Goal: Navigation & Orientation: Find specific page/section

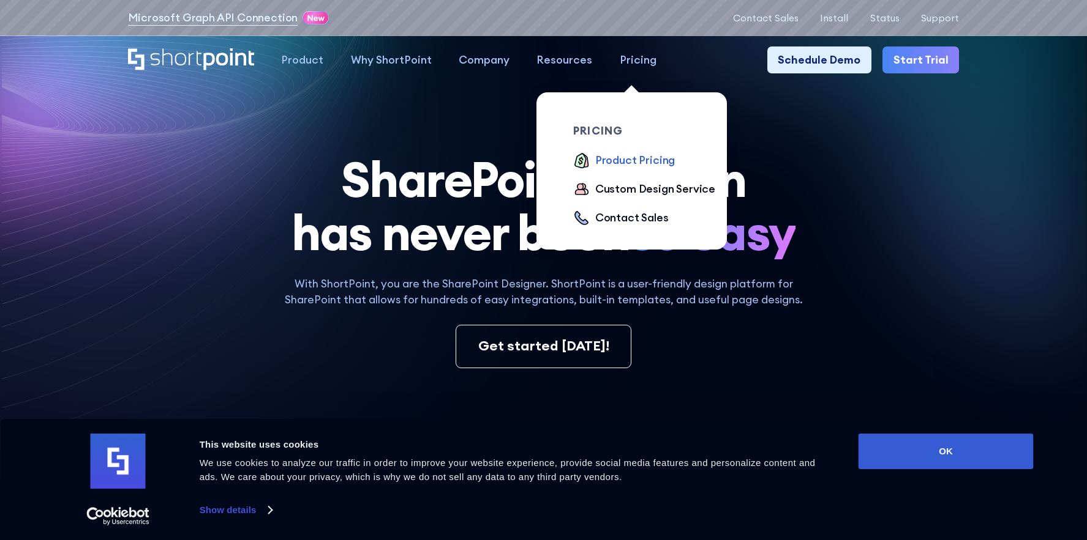
click at [644, 155] on div "Product Pricing" at bounding box center [635, 160] width 80 height 17
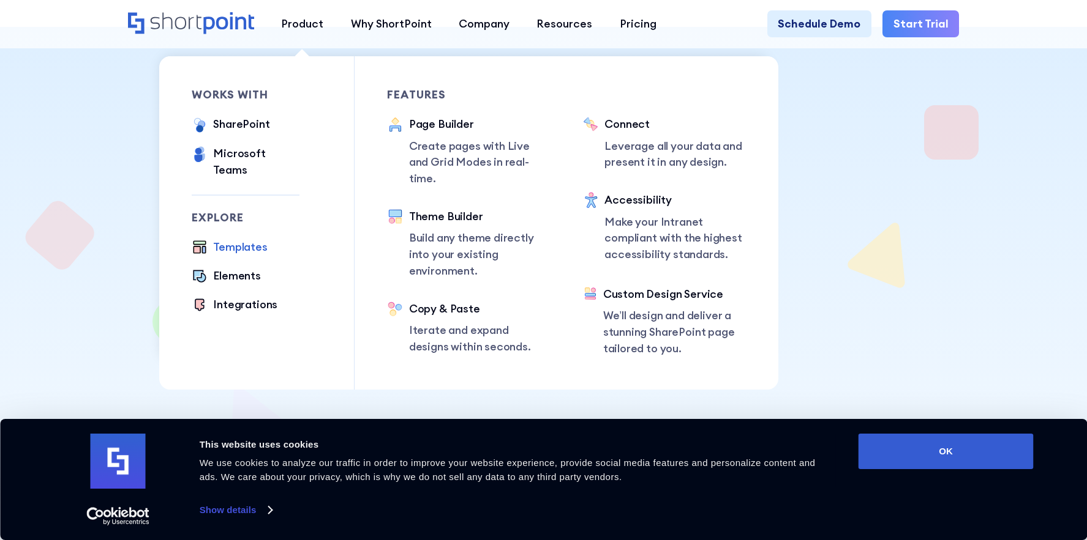
click at [239, 239] on div "Templates" at bounding box center [240, 247] width 54 height 17
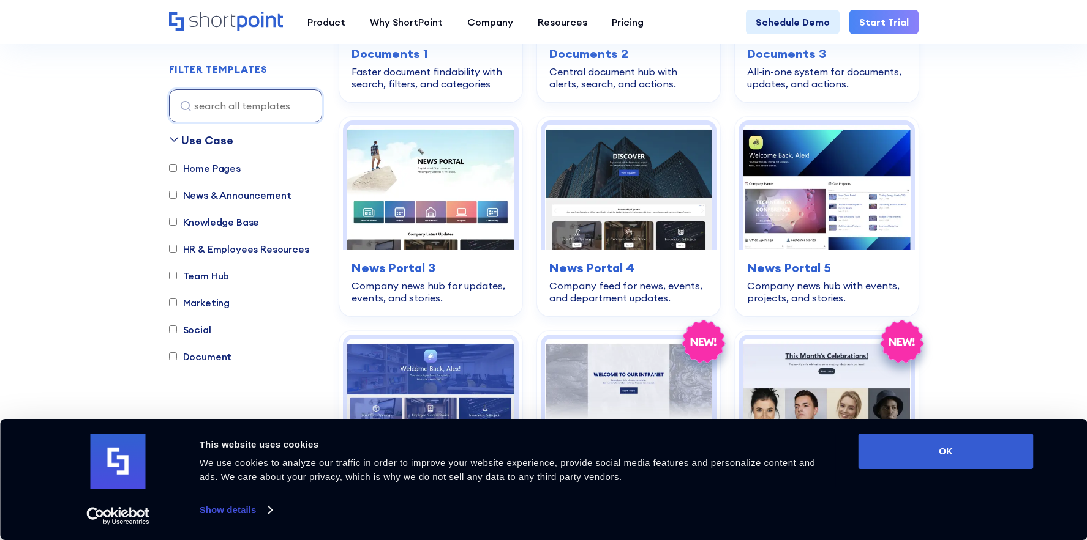
scroll to position [796, 0]
